Goal: Information Seeking & Learning: Learn about a topic

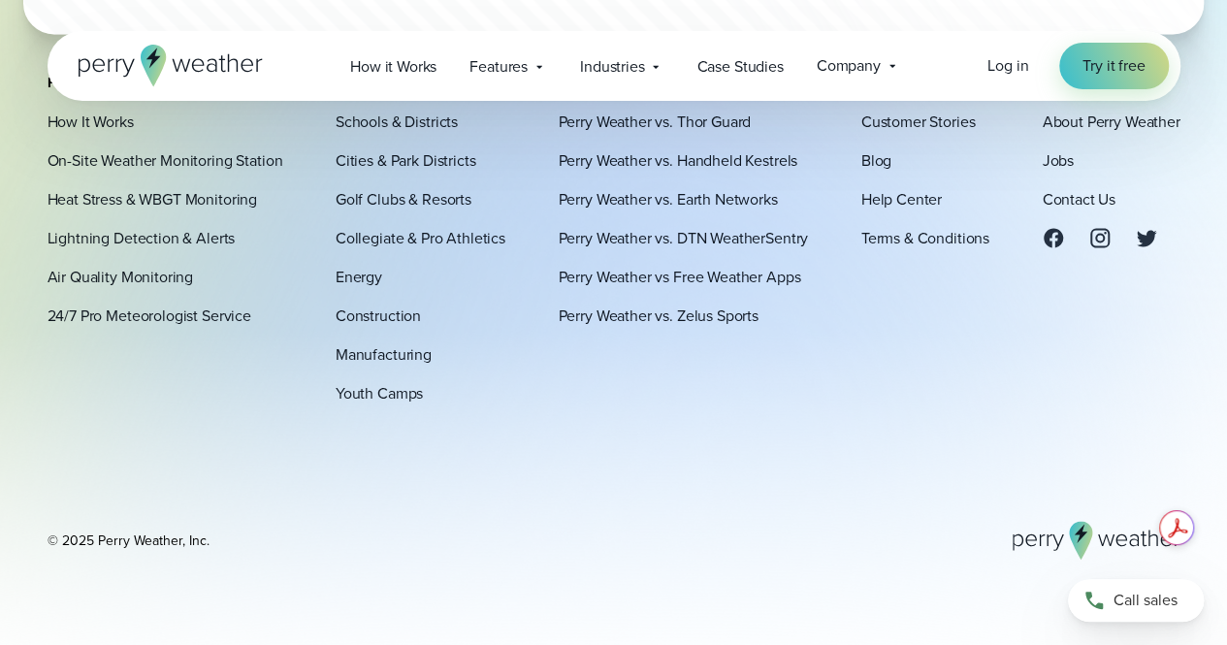
scroll to position [5469, 0]
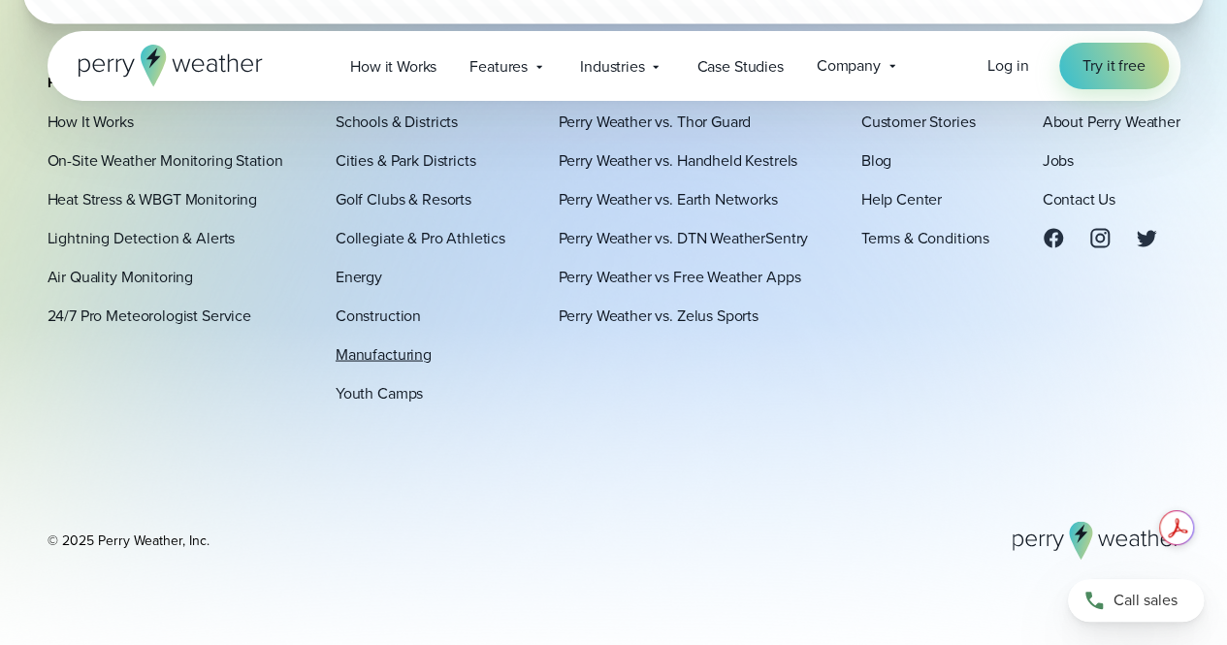
click at [412, 351] on link "Manufacturing" at bounding box center [384, 353] width 96 height 23
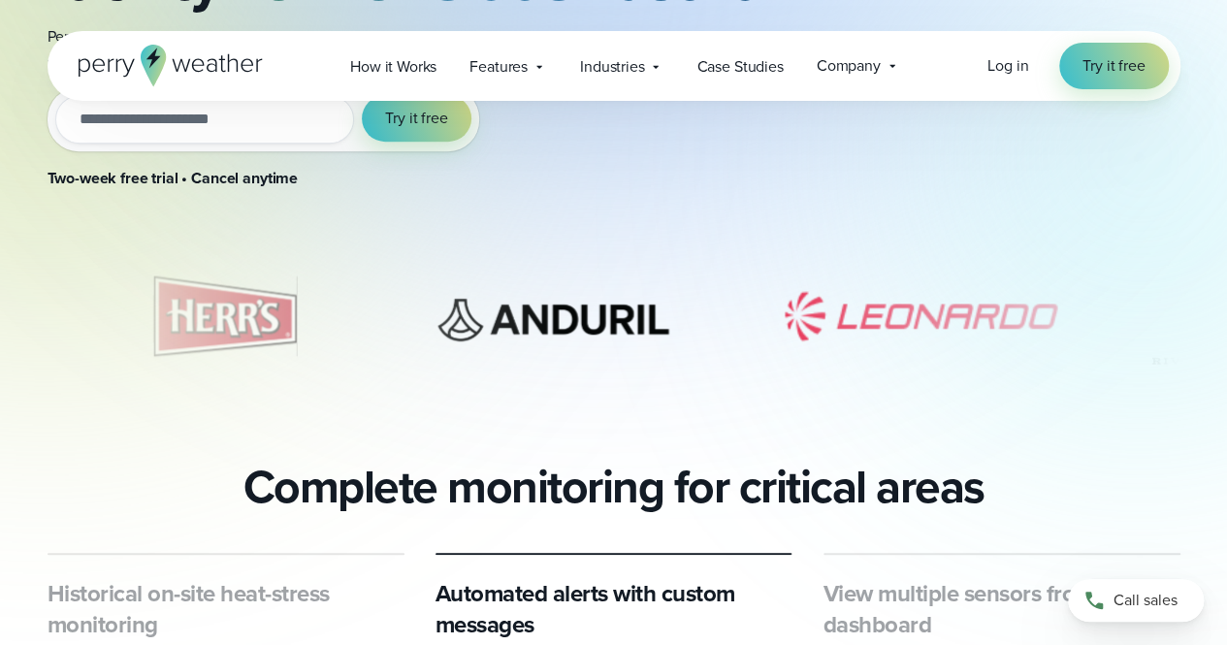
scroll to position [582, 0]
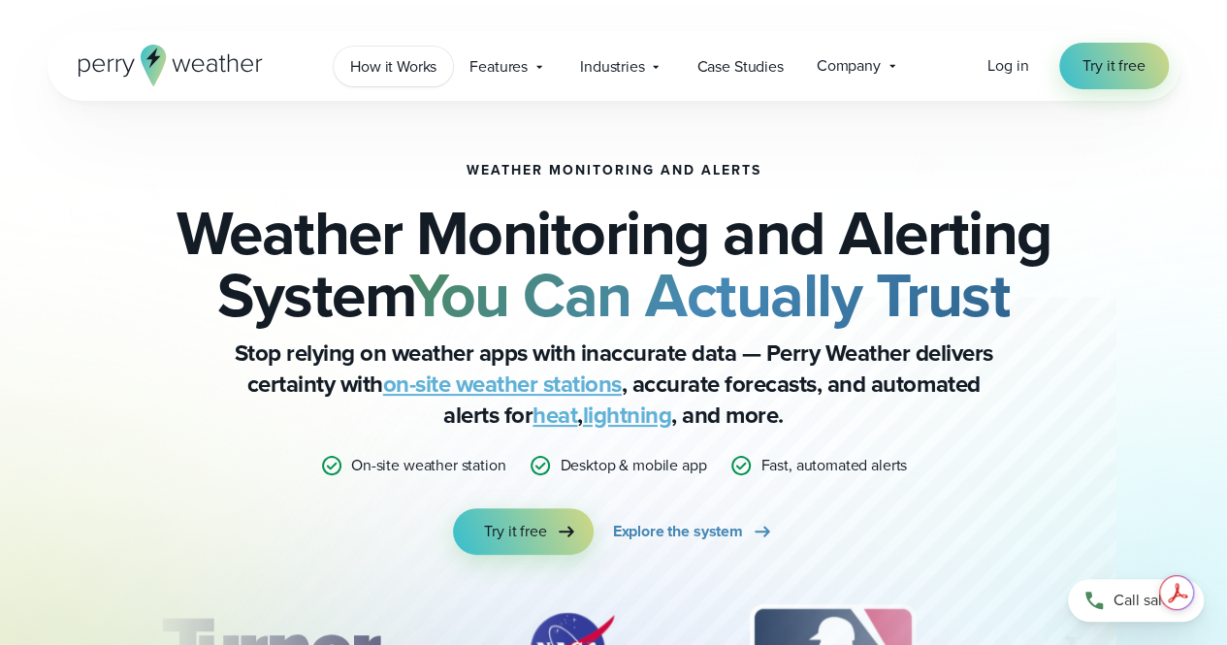
click at [419, 67] on span "How it Works" at bounding box center [393, 66] width 86 height 23
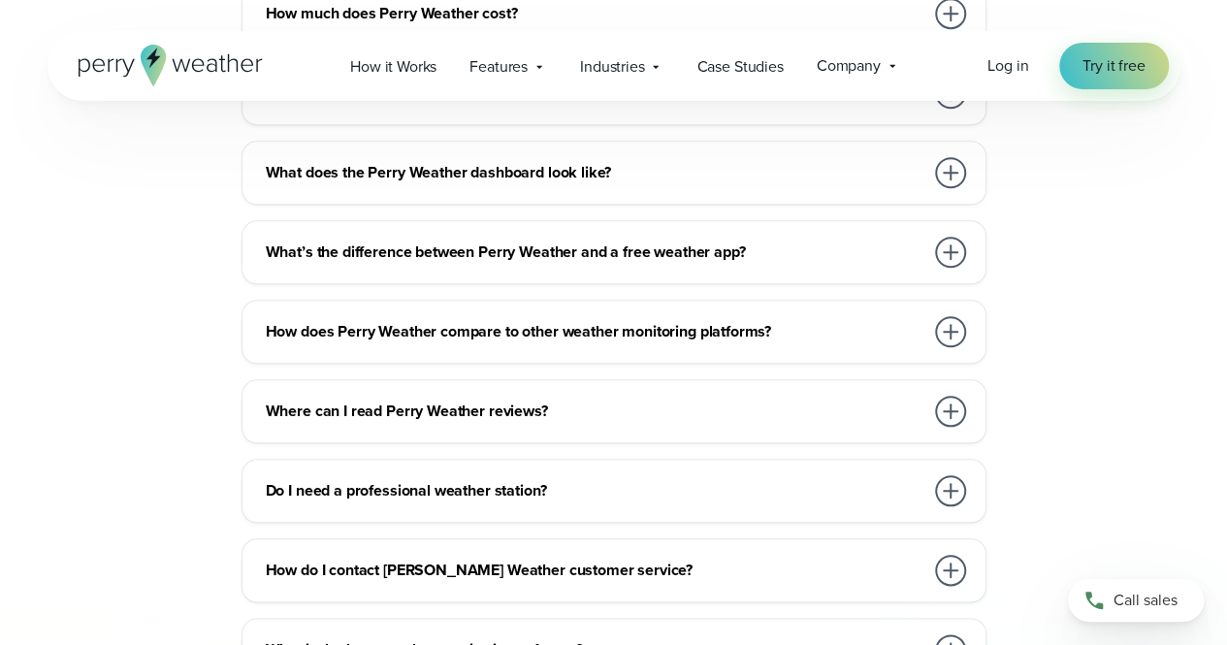
scroll to position [4560, 0]
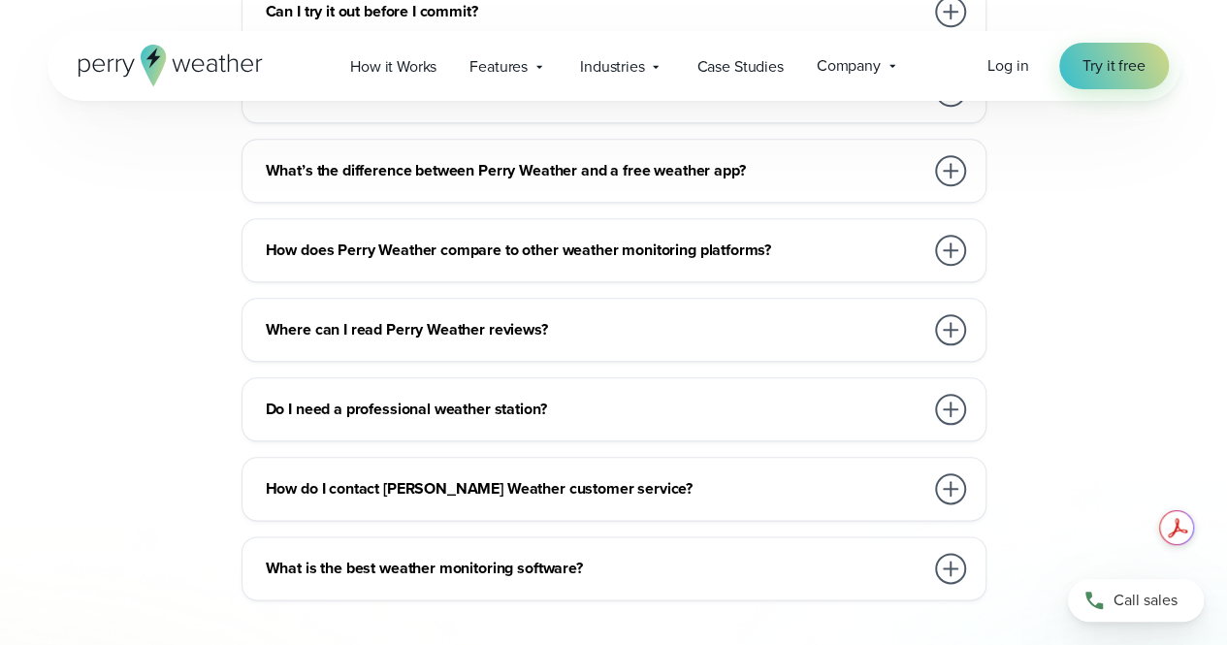
click at [468, 398] on h3 "Do I need a professional weather station?" at bounding box center [595, 409] width 658 height 23
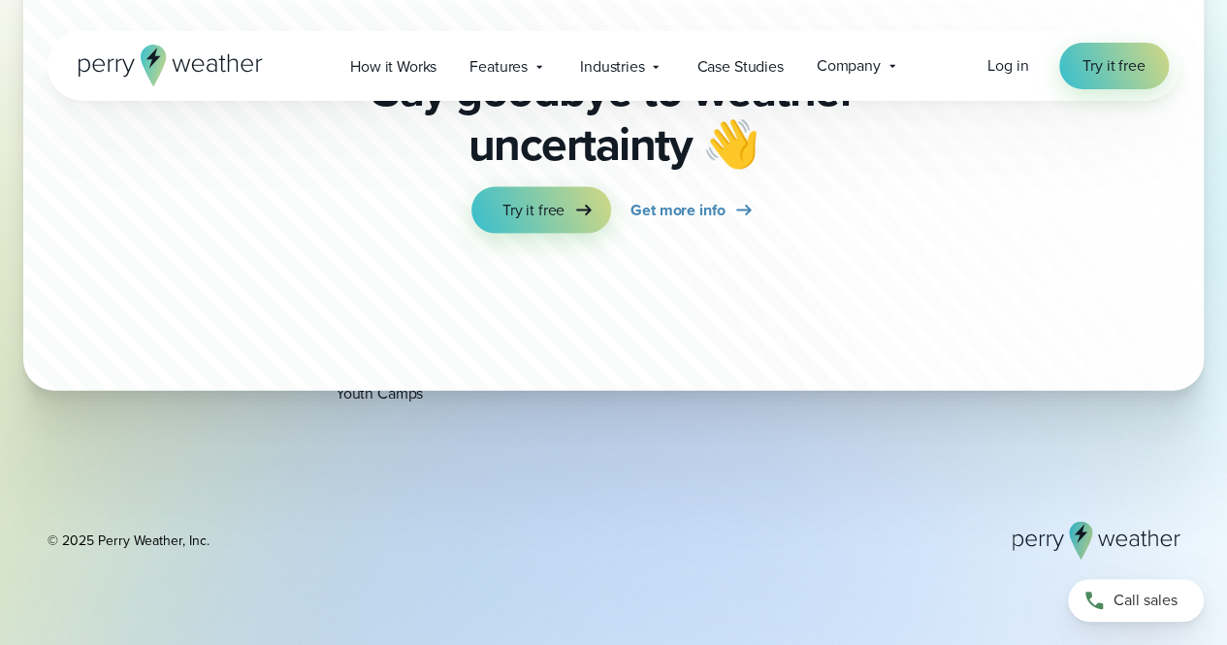
scroll to position [5999, 0]
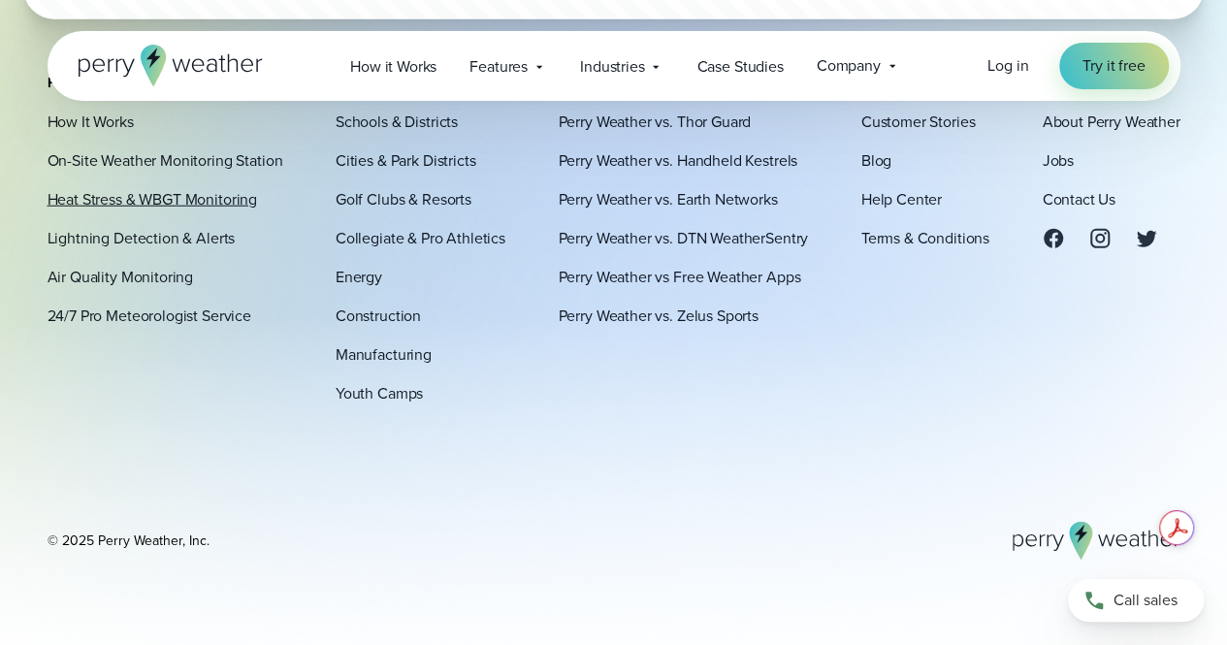
click at [147, 199] on link "Heat Stress & WBGT Monitoring" at bounding box center [153, 198] width 211 height 23
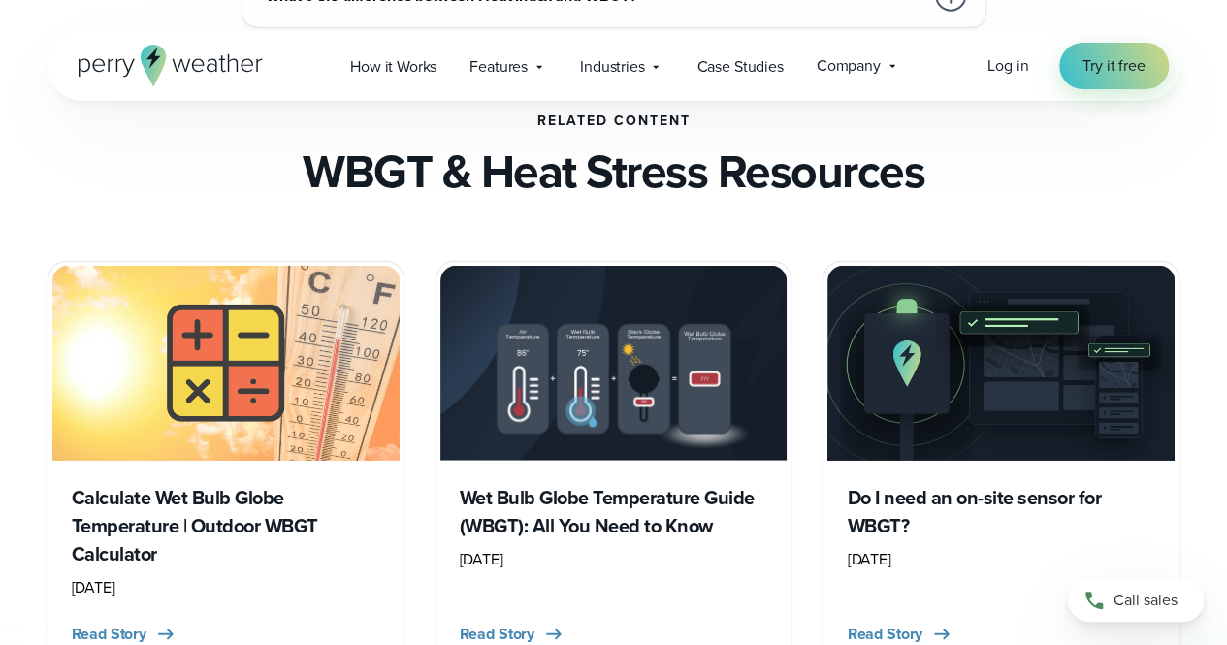
scroll to position [6307, 0]
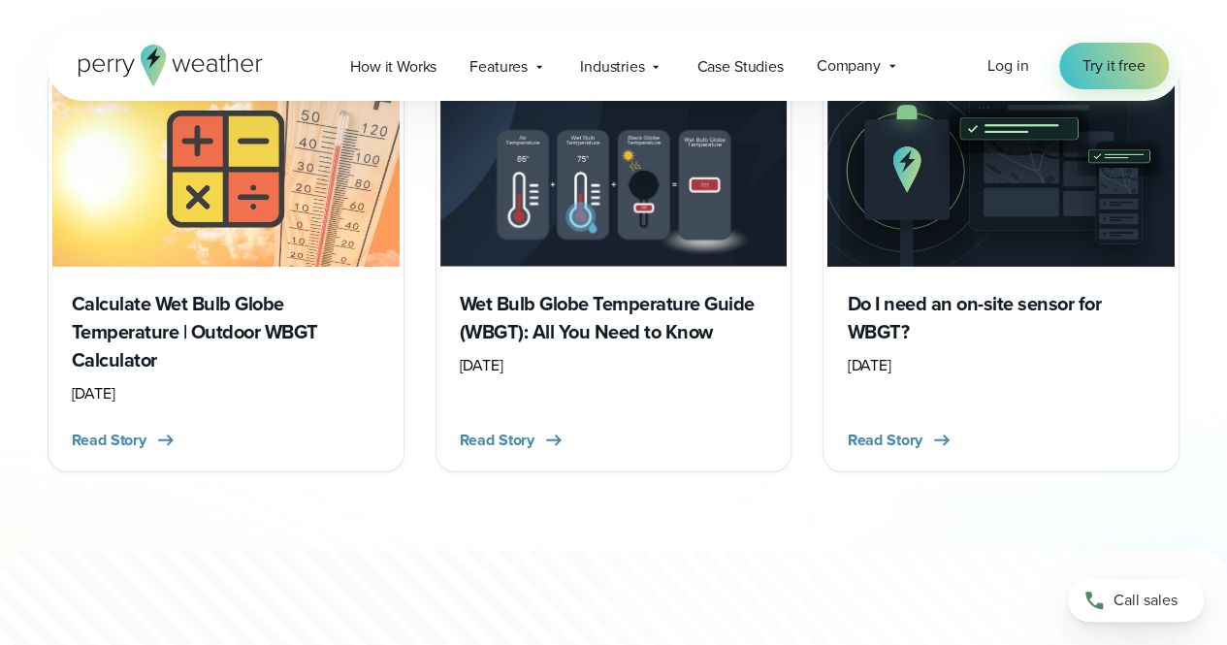
click at [418, 147] on div "Calculate Wet Bulb Globe Temperature | Outdoor WBGT Calculator June 20, 2025 Re…" at bounding box center [614, 270] width 1133 height 406
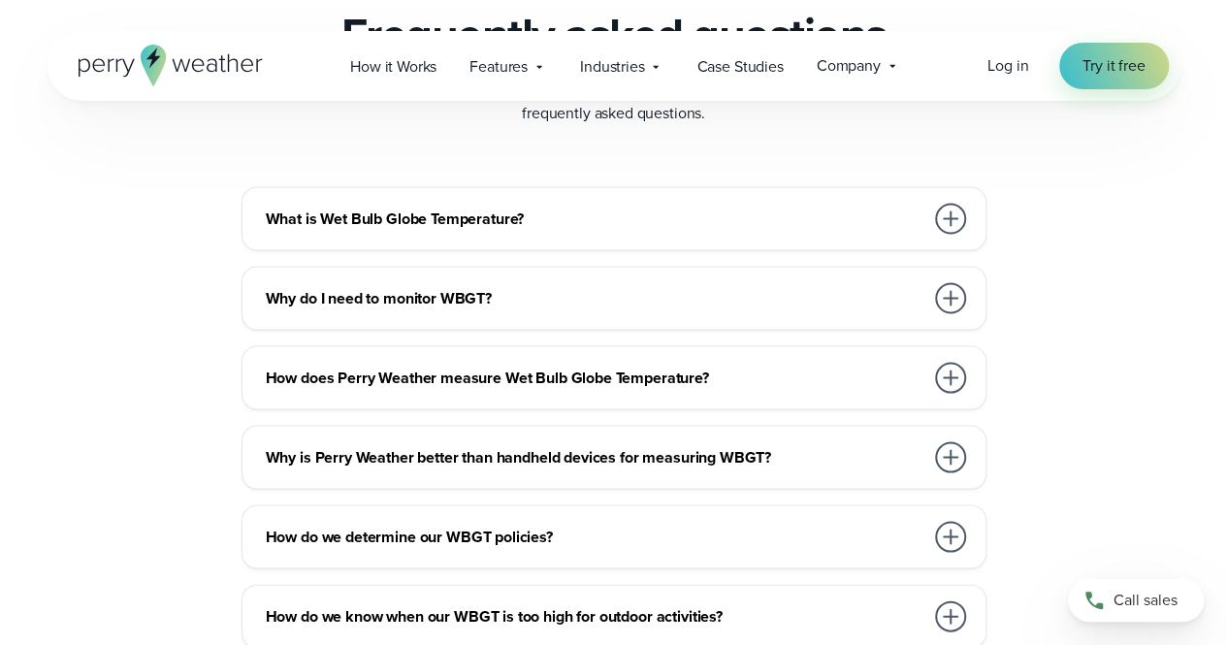
scroll to position [5404, 0]
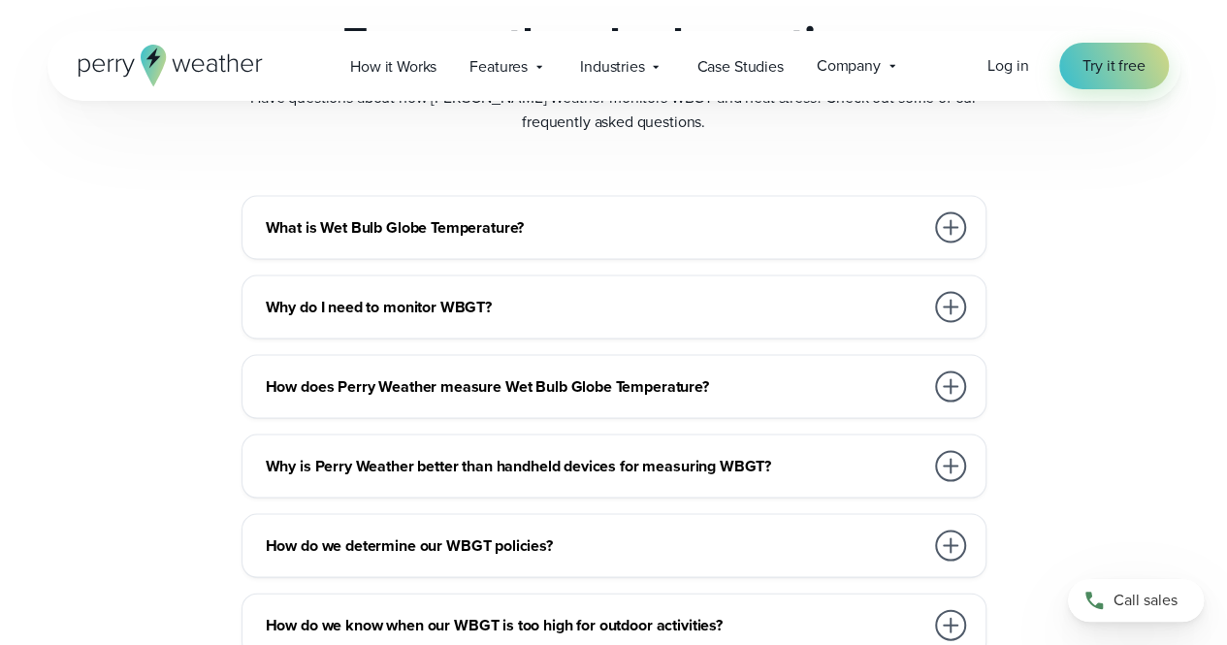
click at [525, 228] on h3 "What is Wet Bulb Globe Temperature?" at bounding box center [595, 226] width 658 height 23
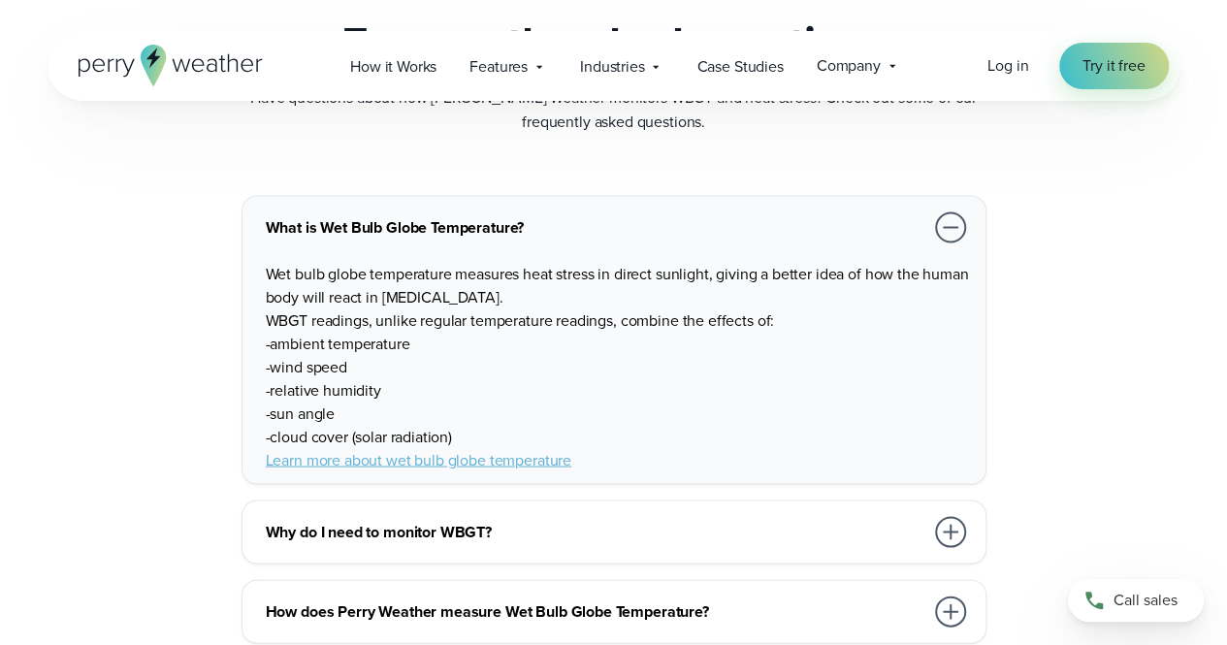
click at [480, 453] on link "Learn more about wet bulb globe temperature" at bounding box center [419, 459] width 306 height 22
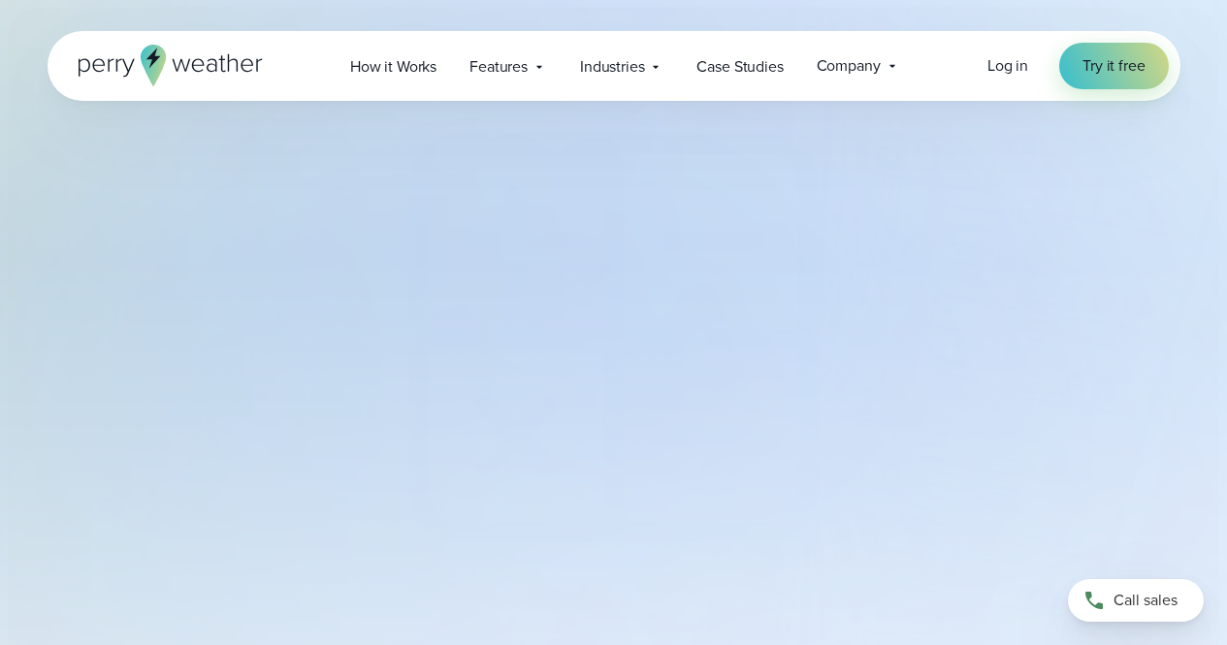
select select "***"
type input "*******"
